Goal: Answer question/provide support: Share knowledge or assist other users

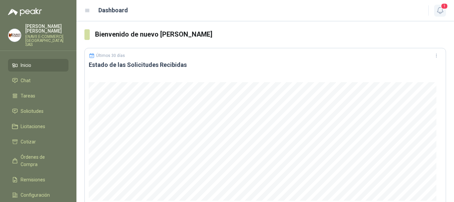
click at [444, 15] on button "1" at bounding box center [440, 11] width 12 height 12
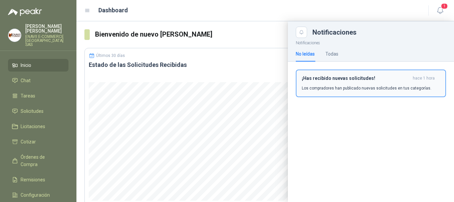
click at [371, 86] on p "Los compradores han publicado nuevas solicitudes en tus categorías." at bounding box center [367, 88] width 130 height 6
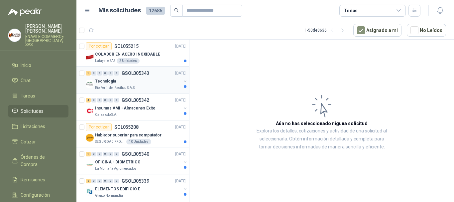
click at [154, 90] on div "Rio Fertil del Pacífico S.A.S." at bounding box center [138, 87] width 86 height 5
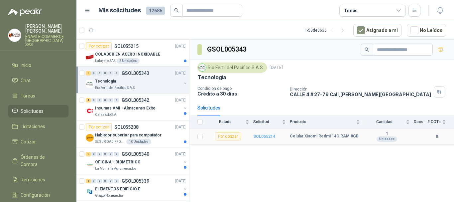
click at [267, 134] on b "SOL055214" at bounding box center [264, 136] width 22 height 5
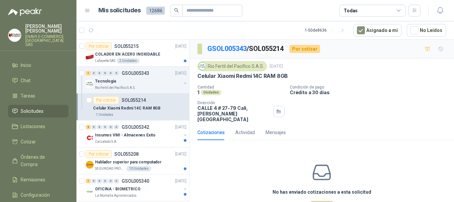
scroll to position [21, 0]
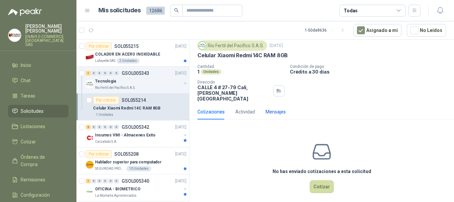
click at [274, 108] on div "Mensajes" at bounding box center [276, 111] width 20 height 7
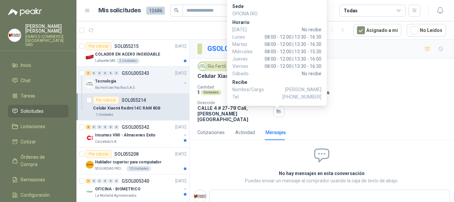
scroll to position [13, 0]
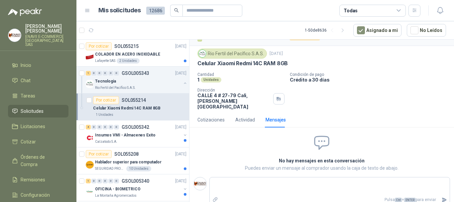
click at [374, 124] on div "Cotizaciones Actividad Mensajes No has enviado cotizaciones a esta solicitud Co…" at bounding box center [322, 160] width 265 height 97
click at [254, 179] on textarea at bounding box center [330, 186] width 240 height 15
type textarea "*"
type textarea "**"
type textarea "***"
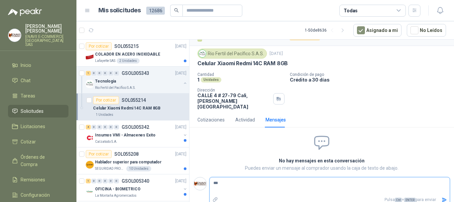
type textarea "****"
type textarea "******"
type textarea "*******"
type textarea "********"
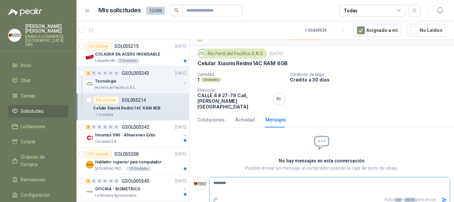
type textarea "*********"
type textarea "**********"
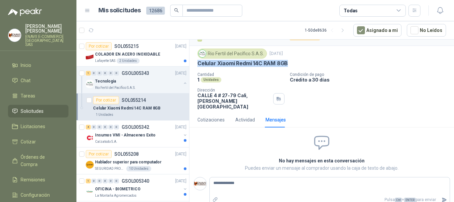
drag, startPoint x: 303, startPoint y: 62, endPoint x: 196, endPoint y: 62, distance: 107.1
click at [196, 62] on div "Rio Fertil [PERSON_NAME] S.A.S. [DATE] Celular Xiaomi Redmi 14C RAM 8GB Cantida…" at bounding box center [322, 79] width 265 height 66
copy p "Celular Xiaomi Redmi 14C RAM 8GB"
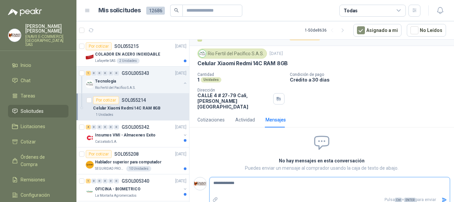
click at [241, 179] on textarea "**********" at bounding box center [327, 186] width 235 height 15
paste textarea "**********"
type textarea "**********"
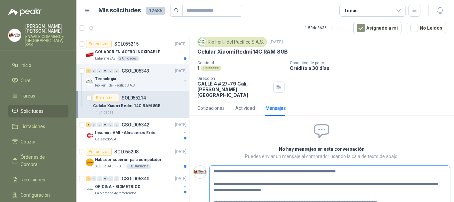
scroll to position [0, 0]
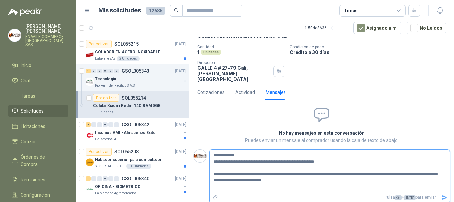
scroll to position [31, 0]
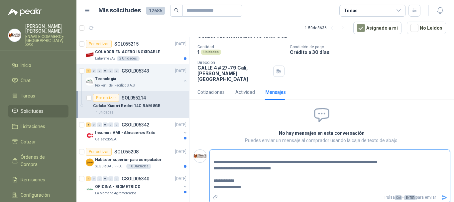
type textarea "**********"
click at [442, 195] on icon "Enviar" at bounding box center [445, 198] width 6 height 6
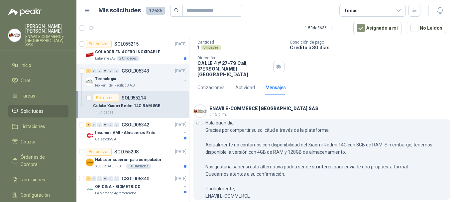
scroll to position [42, 0]
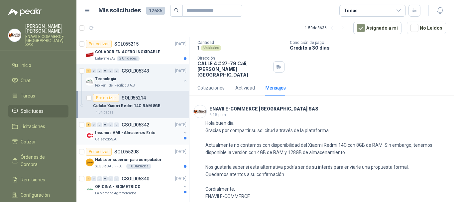
click at [151, 127] on div "4 0 0 0 0 0 GSOL005342 [DATE]" at bounding box center [137, 125] width 102 height 8
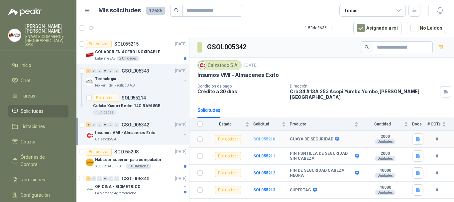
click at [267, 137] on b "SOL055210" at bounding box center [264, 139] width 22 height 5
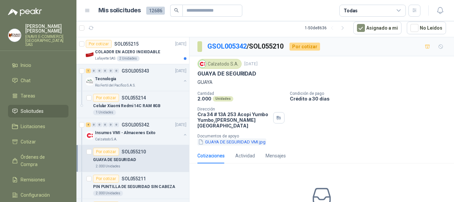
click at [224, 138] on button "GUAYA DE SEGURIDAD VMI.jpg" at bounding box center [232, 141] width 69 height 7
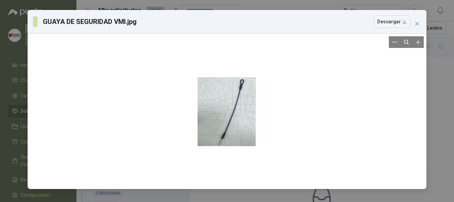
click at [234, 140] on div at bounding box center [227, 112] width 58 height 150
click at [235, 123] on div "GUAYA DE SEGURIDAD VMI.jpg Descargar" at bounding box center [227, 101] width 454 height 202
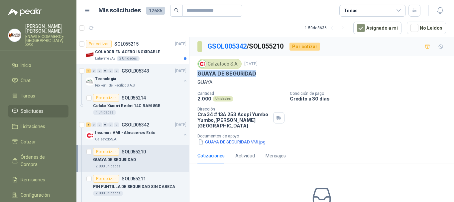
drag, startPoint x: 262, startPoint y: 74, endPoint x: 197, endPoint y: 76, distance: 65.2
click at [197, 76] on div "Calzatodo [DATE] GUAYA DE SEGURIDAD GUAYA Cantidad 2.000 Unidades Condición de …" at bounding box center [322, 102] width 265 height 92
copy p "GUAYA DE SEGURIDAD"
click at [242, 138] on button "GUAYA DE SEGURIDAD VMI.jpg" at bounding box center [232, 141] width 69 height 7
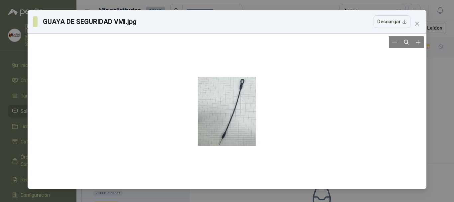
click at [242, 123] on div at bounding box center [227, 111] width 58 height 150
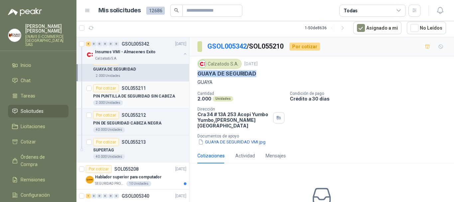
scroll to position [100, 0]
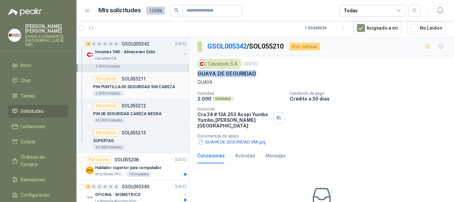
click at [142, 89] on p "PIN PUNTILLA DE SEGURIDAD SIN CABEZA" at bounding box center [134, 87] width 82 height 6
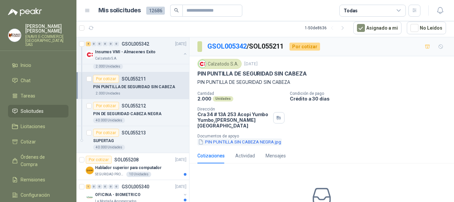
click at [213, 139] on button "PIN PUNTILLA SIN CABEZA NEGRA.jpg" at bounding box center [240, 141] width 84 height 7
click at [156, 119] on div "40.000 Unidades" at bounding box center [139, 120] width 93 height 5
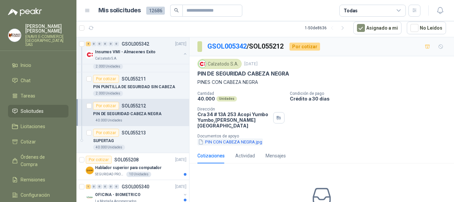
click at [221, 138] on button "PIN CON CABEZA NEGRA.jpg" at bounding box center [231, 141] width 66 height 7
click at [143, 140] on div "SUPERTAG" at bounding box center [139, 141] width 93 height 8
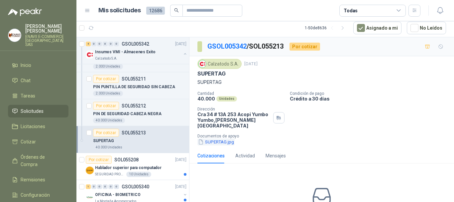
click at [208, 138] on button "SUPERTAG.jpg" at bounding box center [216, 141] width 37 height 7
drag, startPoint x: 224, startPoint y: 82, endPoint x: 194, endPoint y: 83, distance: 30.6
click at [194, 83] on div "Calzatodo [DATE] SUPERTAG SUPERTAG Cantidad 40.000 Unidades Condición de pago C…" at bounding box center [322, 102] width 265 height 92
copy p "SUPERTAG"
drag, startPoint x: 233, startPoint y: 75, endPoint x: 194, endPoint y: 75, distance: 38.9
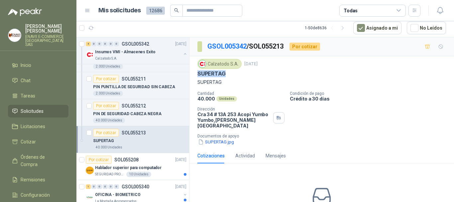
click at [194, 75] on div "Calzatodo [DATE] SUPERTAG SUPERTAG Cantidad 40.000 Unidades Condición de pago C…" at bounding box center [322, 102] width 265 height 92
copy p "SUPERTAG"
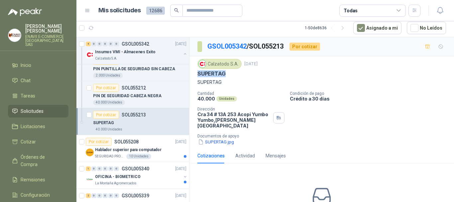
scroll to position [133, 0]
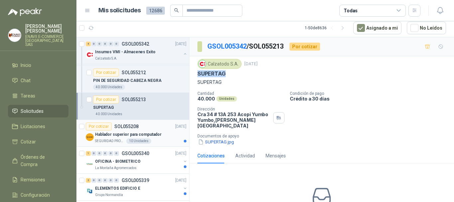
click at [161, 132] on div "Hablador superior para computador" at bounding box center [140, 134] width 91 height 8
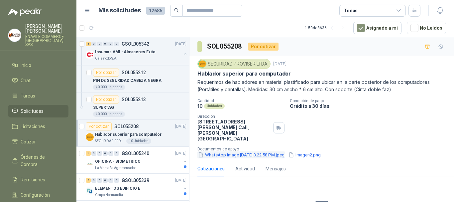
click at [264, 151] on button "WhatsApp Image [DATE] 3.22.58 PM.jpeg" at bounding box center [242, 154] width 88 height 7
click at [319, 151] on button "Imagen2.png" at bounding box center [305, 154] width 34 height 7
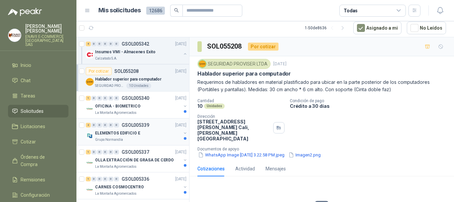
scroll to position [200, 0]
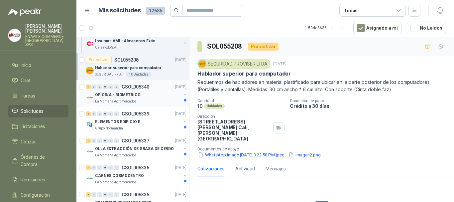
click at [128, 92] on p "OFICINA - BIOMETRICO" at bounding box center [118, 95] width 46 height 6
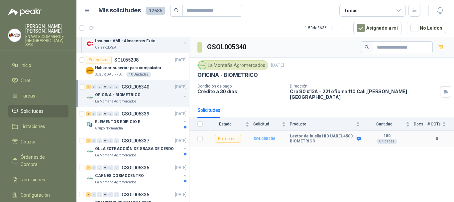
click at [266, 136] on b "SOL055206" at bounding box center [264, 138] width 22 height 5
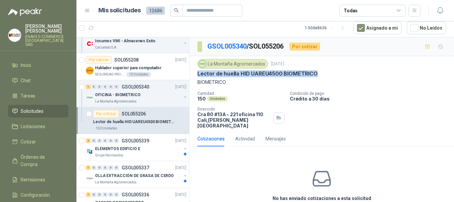
drag, startPoint x: 198, startPoint y: 74, endPoint x: 316, endPoint y: 74, distance: 118.4
click at [316, 74] on p "Lector de huella HID UAREU4500 BIOMETRICO" at bounding box center [258, 73] width 120 height 7
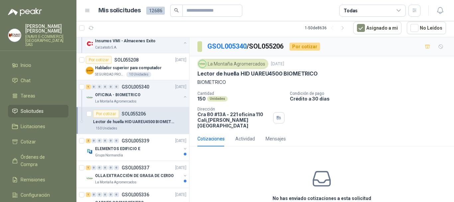
click at [229, 83] on p "BIOMETRICO" at bounding box center [322, 81] width 249 height 7
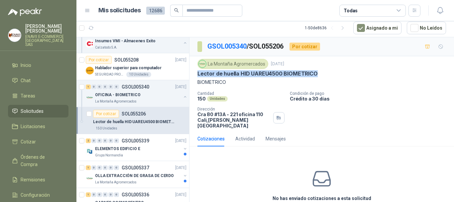
drag, startPoint x: 316, startPoint y: 76, endPoint x: 198, endPoint y: 73, distance: 118.4
click at [198, 73] on div "Lector de huella HID UAREU4500 BIOMETRICO" at bounding box center [322, 73] width 249 height 7
copy p "Lector de huella HID UAREU4500 BIOMETRICO"
click at [134, 144] on div "2 0 0 0 0 0 GSOL005339 [DATE]" at bounding box center [137, 141] width 102 height 8
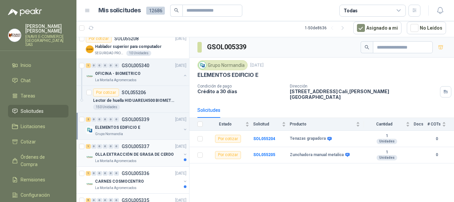
scroll to position [233, 0]
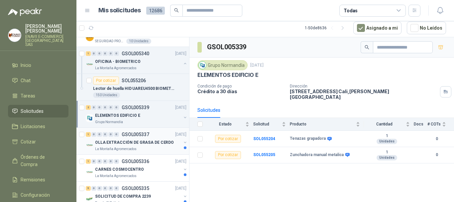
click at [139, 143] on p "OLLA EXTRACCIÓN DE GRASA DE CERDO" at bounding box center [134, 142] width 79 height 6
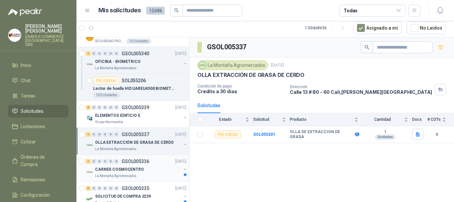
click at [154, 163] on div "1 0 0 0 0 0 GSOL005336 [DATE]" at bounding box center [137, 161] width 102 height 8
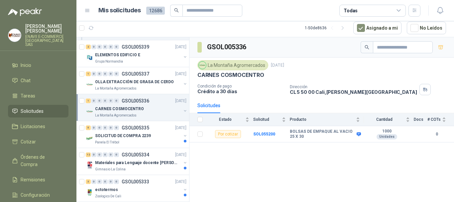
scroll to position [299, 0]
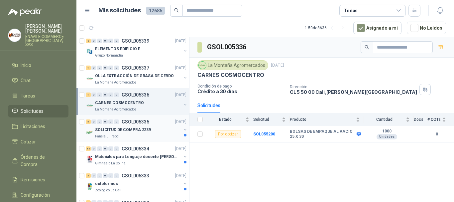
click at [150, 129] on div "SOLICITUD DE COMPRA 2239" at bounding box center [138, 130] width 86 height 8
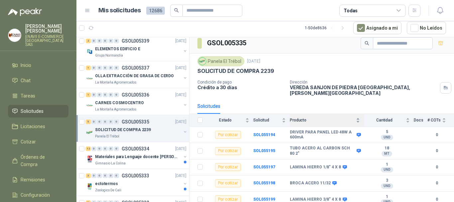
scroll to position [5, 0]
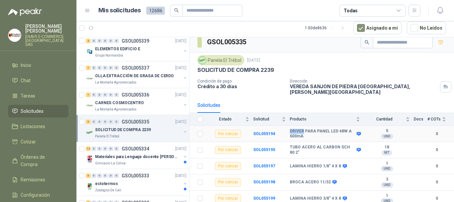
drag, startPoint x: 287, startPoint y: 127, endPoint x: 303, endPoint y: 127, distance: 15.6
click at [303, 127] on tr "Por cotizar SOL055194 DRIVER PARA PANEL LED 48W A 600mA 5 UND  0" at bounding box center [322, 134] width 265 height 16
copy tr "DRIVER"
click at [139, 159] on p "Materiales para Lenguaje docente [PERSON_NAME]" at bounding box center [136, 157] width 83 height 6
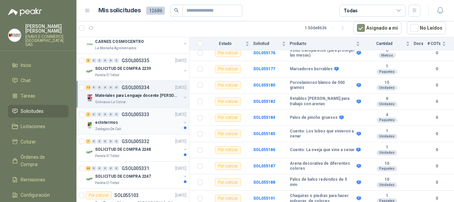
scroll to position [399, 0]
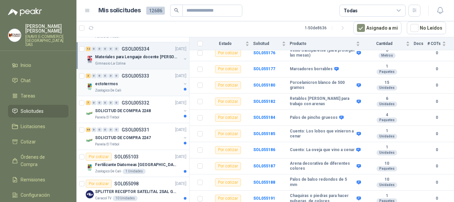
click at [129, 85] on div "ectotermos" at bounding box center [138, 84] width 86 height 8
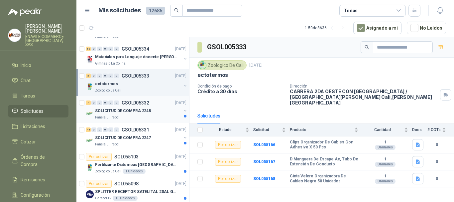
click at [142, 115] on div "Panela El Trébol" at bounding box center [138, 117] width 86 height 5
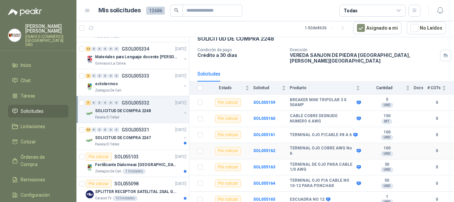
scroll to position [37, 0]
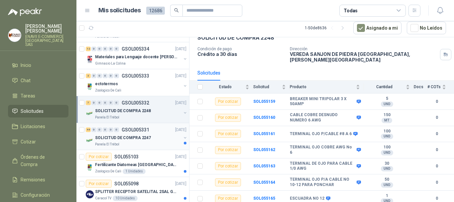
click at [145, 133] on div "44 0 0 0 0 0 GSOL005331 [DATE]" at bounding box center [137, 130] width 102 height 8
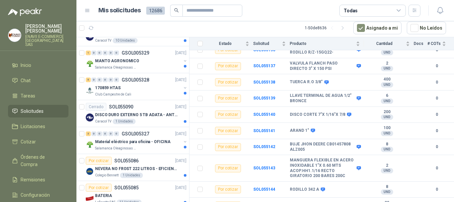
scroll to position [565, 0]
